Goal: Information Seeking & Learning: Learn about a topic

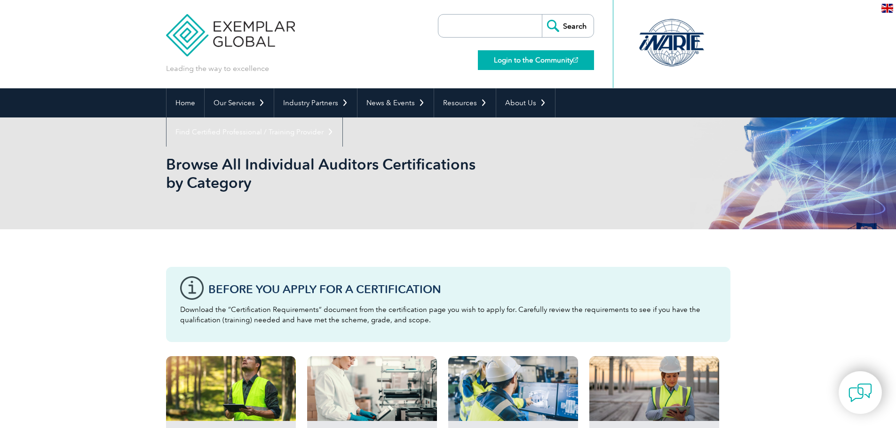
click at [522, 61] on link "Login to the Community" at bounding box center [536, 60] width 116 height 20
click at [470, 24] on input "search" at bounding box center [492, 26] width 99 height 23
type input "certification requirements"
click at [542, 15] on input "Search" at bounding box center [568, 26] width 52 height 23
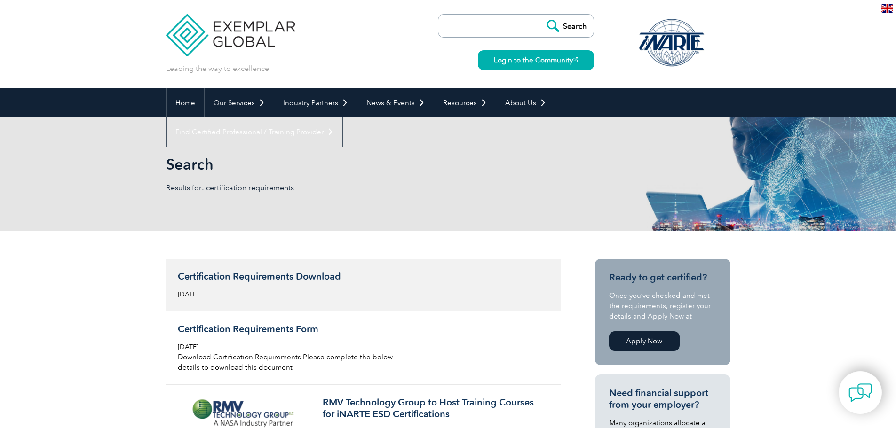
click at [236, 276] on h3 "Certification Requirements Download" at bounding box center [289, 277] width 223 height 12
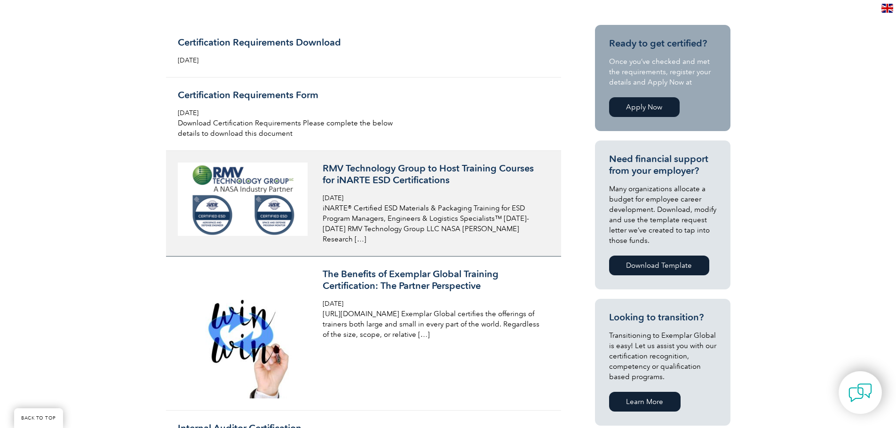
scroll to position [235, 0]
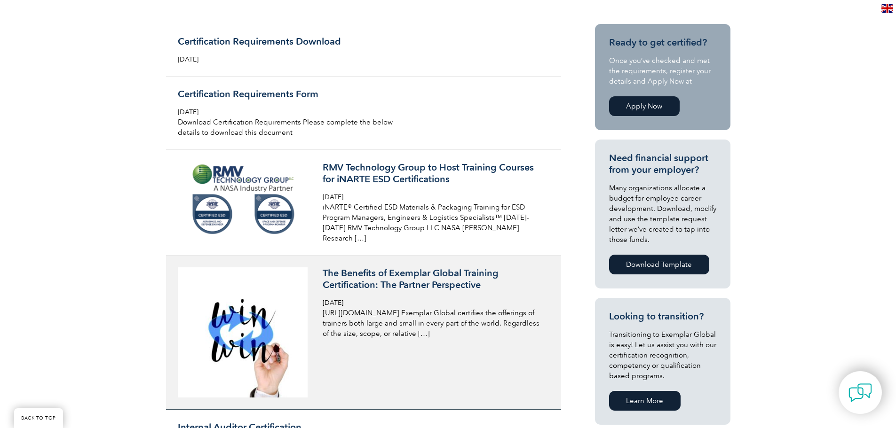
click at [343, 275] on h3 "The Benefits of Exemplar Global Training Certification: The Partner Perspective" at bounding box center [433, 279] width 223 height 24
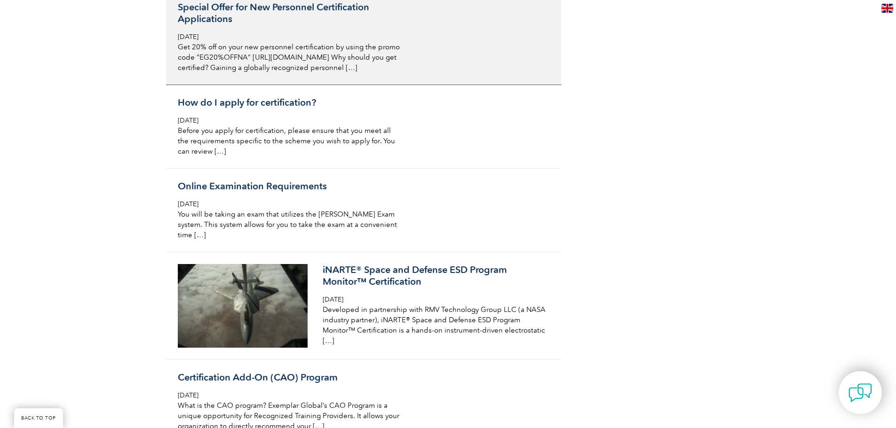
scroll to position [1175, 0]
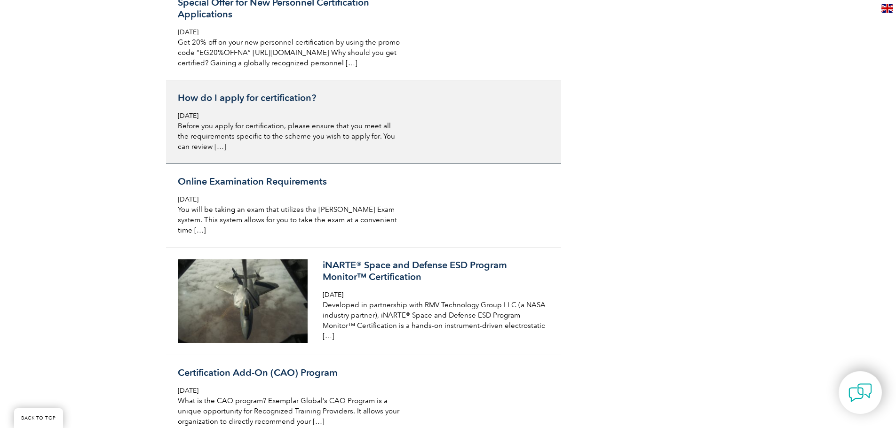
click at [202, 92] on h3 "How do I apply for certification?" at bounding box center [289, 98] width 223 height 12
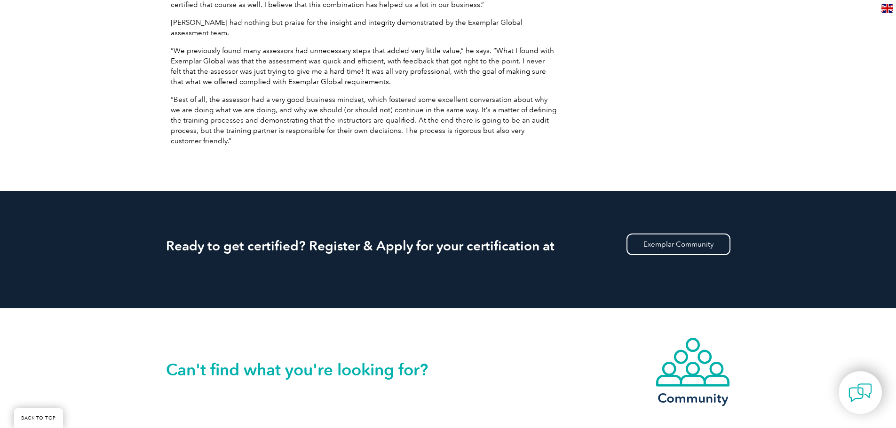
scroll to position [893, 0]
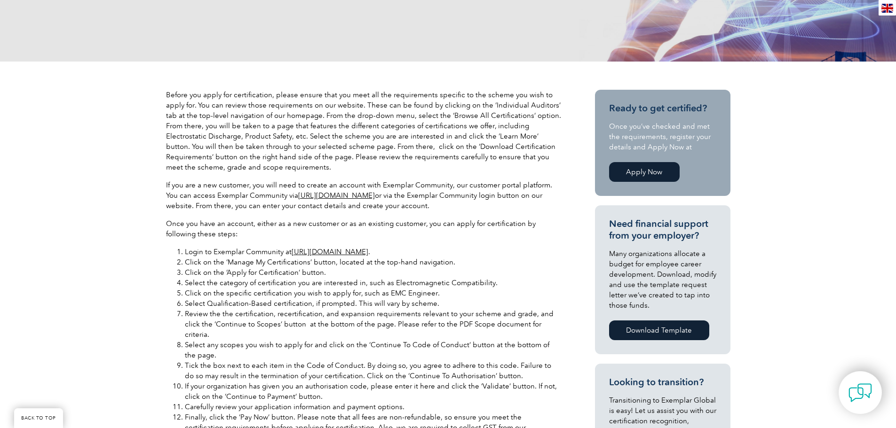
scroll to position [235, 0]
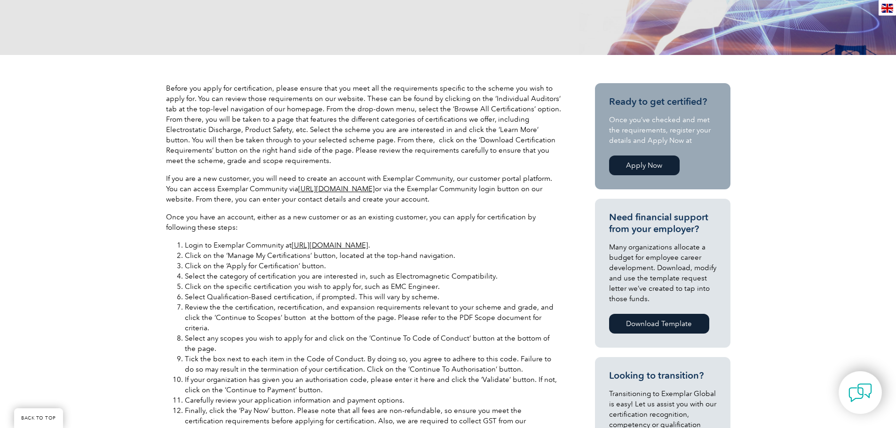
click at [328, 246] on link "[URL][DOMAIN_NAME]" at bounding box center [329, 245] width 77 height 8
